Goal: Task Accomplishment & Management: Use online tool/utility

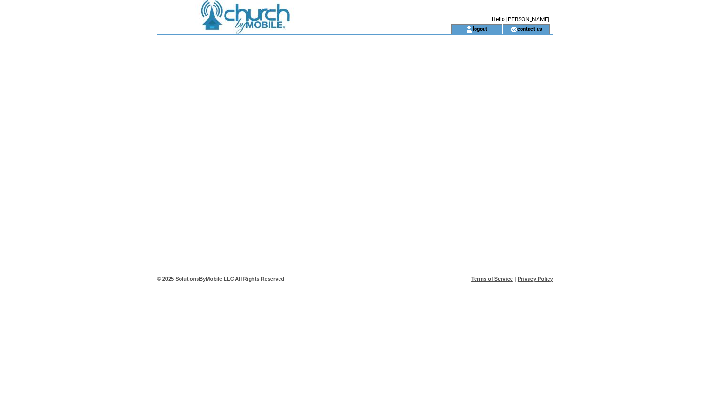
click at [264, 15] on td at bounding box center [287, 12] width 260 height 24
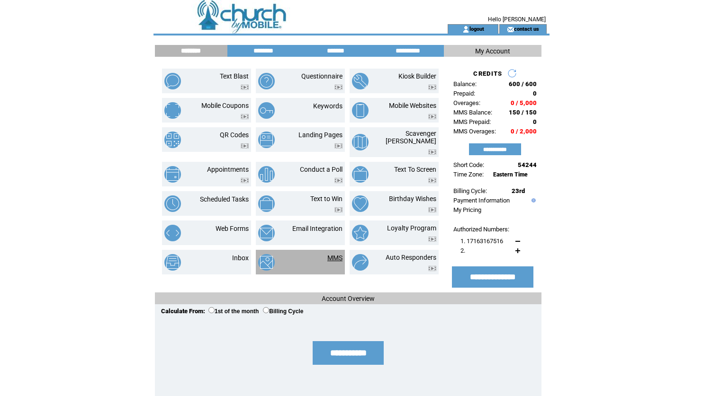
click at [333, 254] on link "MMS" at bounding box center [334, 258] width 15 height 8
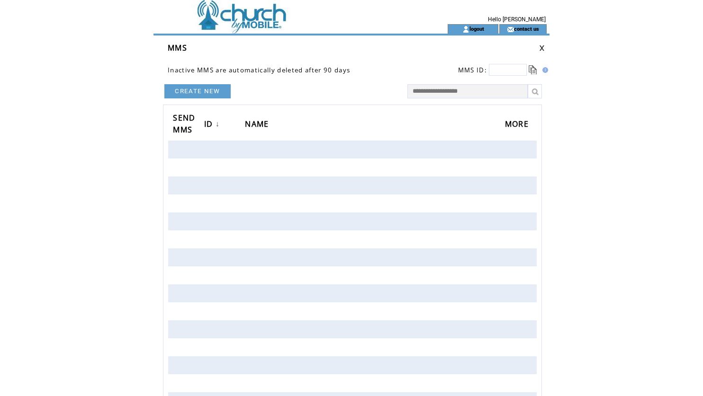
click at [244, 31] on td at bounding box center [283, 28] width 260 height 9
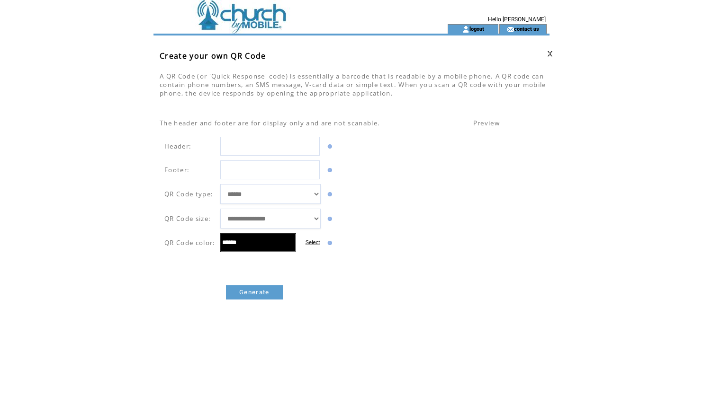
click at [550, 53] on div at bounding box center [550, 68] width 0 height 40
click at [549, 53] on div at bounding box center [549, 68] width 0 height 40
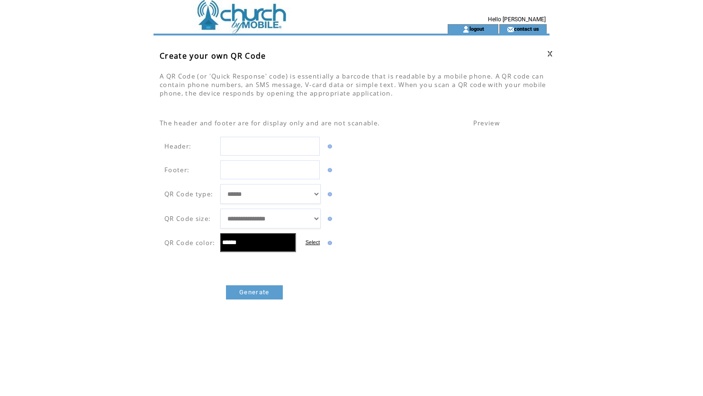
click at [549, 53] on div at bounding box center [549, 68] width 0 height 40
click at [550, 52] on div at bounding box center [550, 68] width 0 height 40
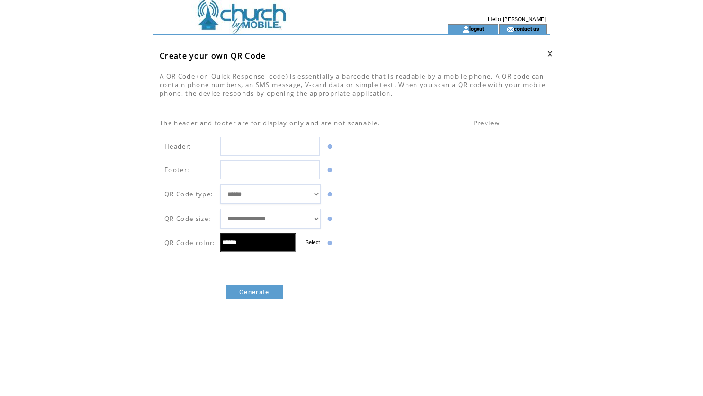
click at [548, 53] on tr "**********" at bounding box center [351, 238] width 398 height 477
click at [551, 54] on link at bounding box center [550, 54] width 6 height 6
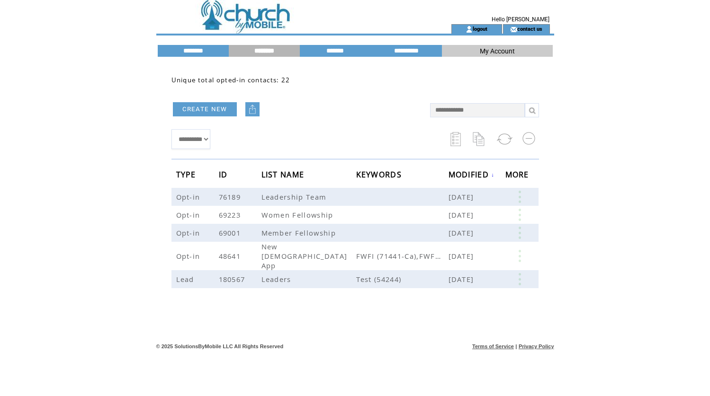
click at [243, 15] on td at bounding box center [287, 12] width 260 height 24
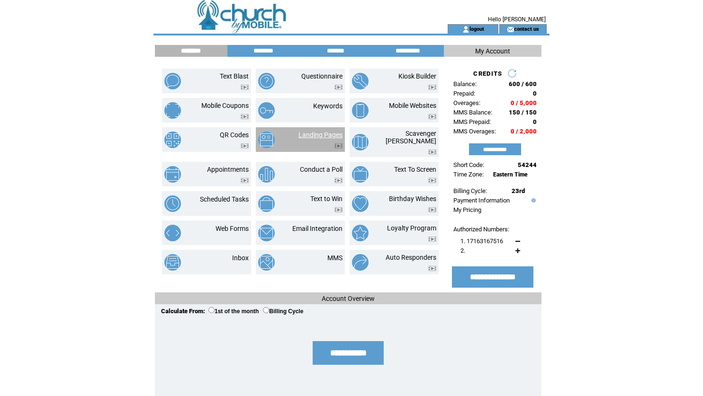
click at [318, 135] on link "Landing Pages" at bounding box center [320, 135] width 44 height 8
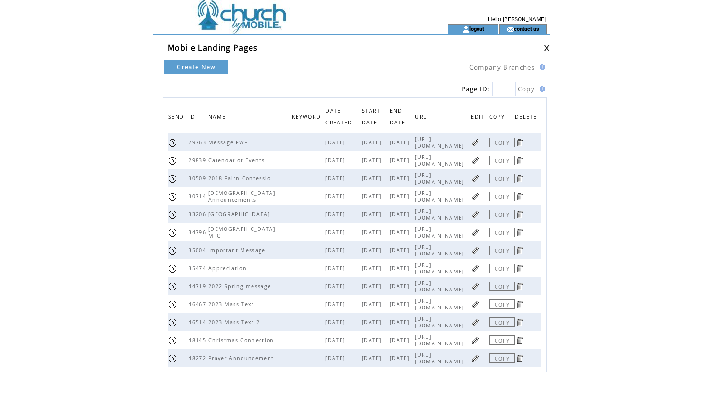
click at [544, 47] on link at bounding box center [547, 48] width 6 height 6
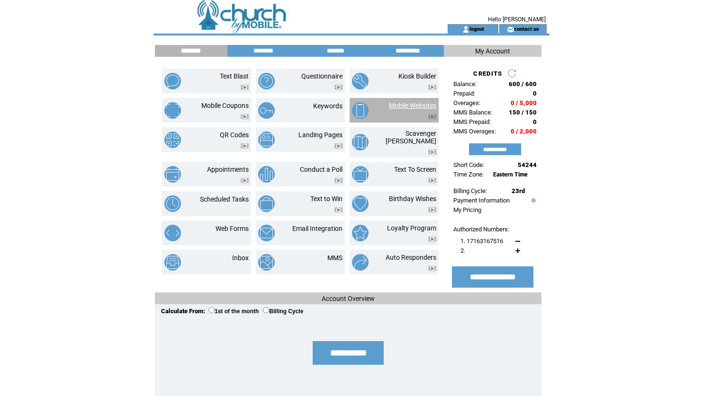
click at [396, 105] on link "Mobile Websites" at bounding box center [412, 106] width 47 height 8
